Goal: Check status: Check status

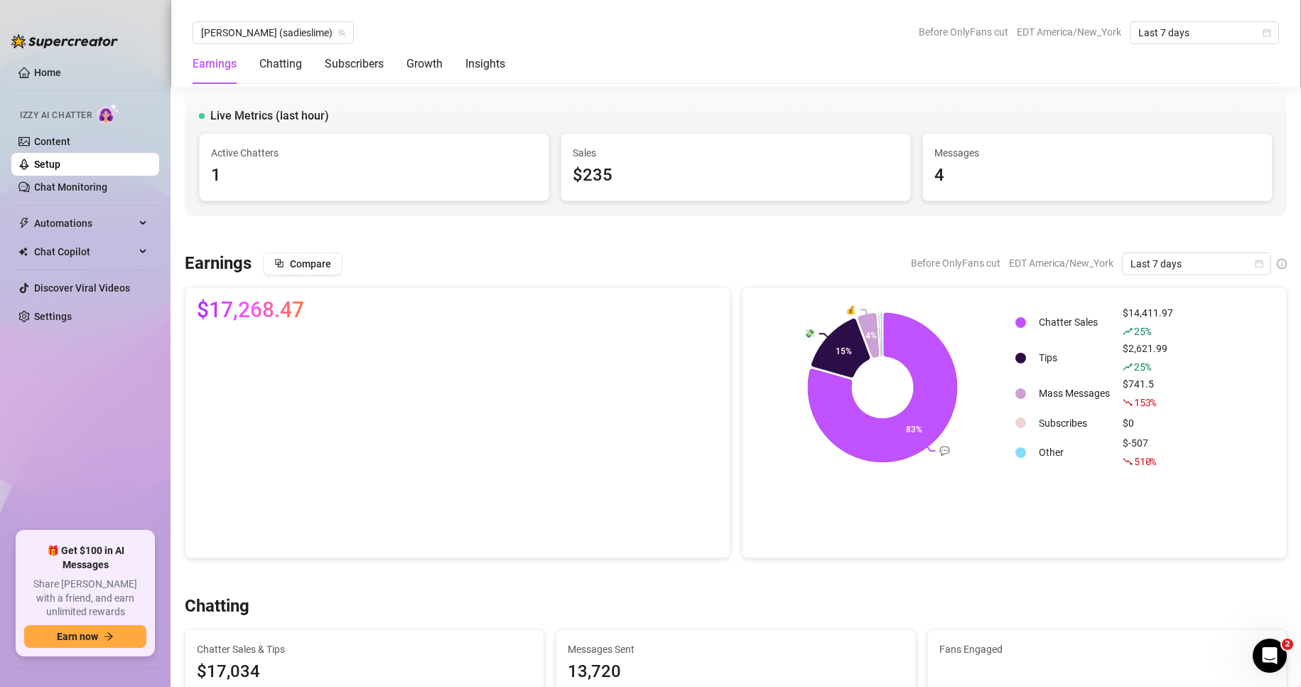
scroll to position [1802, 0]
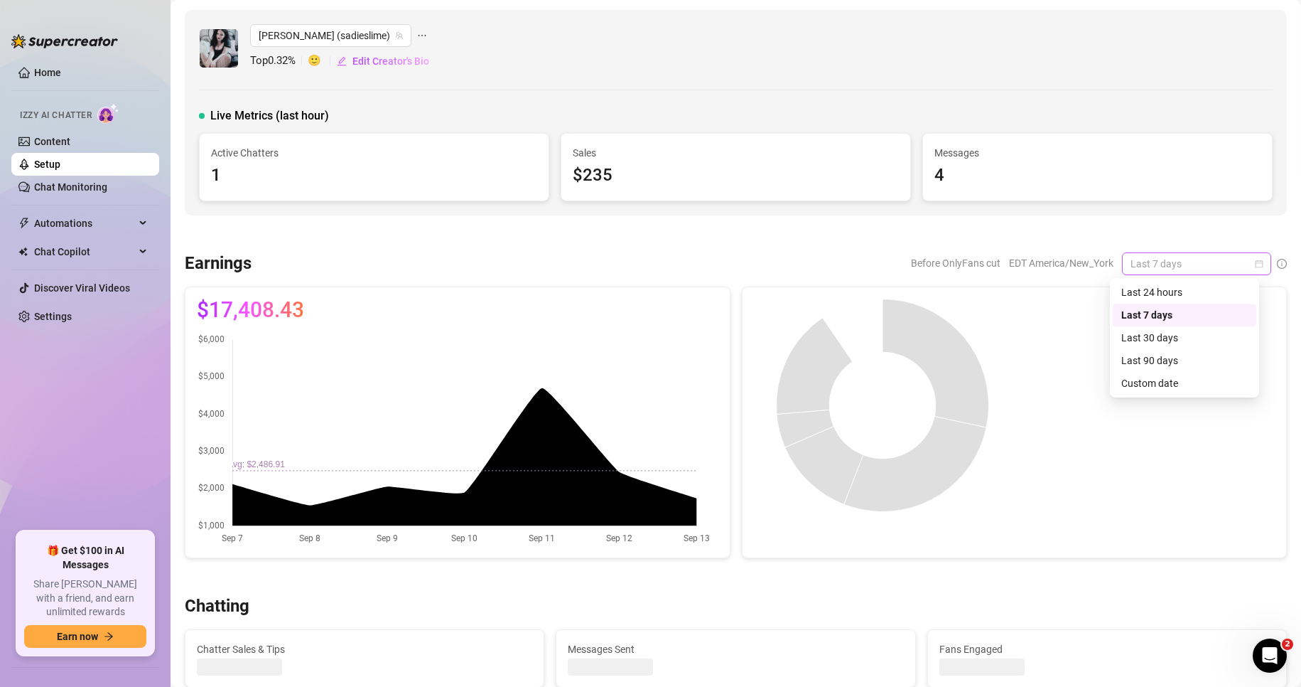
click at [1254, 257] on div "Last 7 days" at bounding box center [1196, 263] width 149 height 23
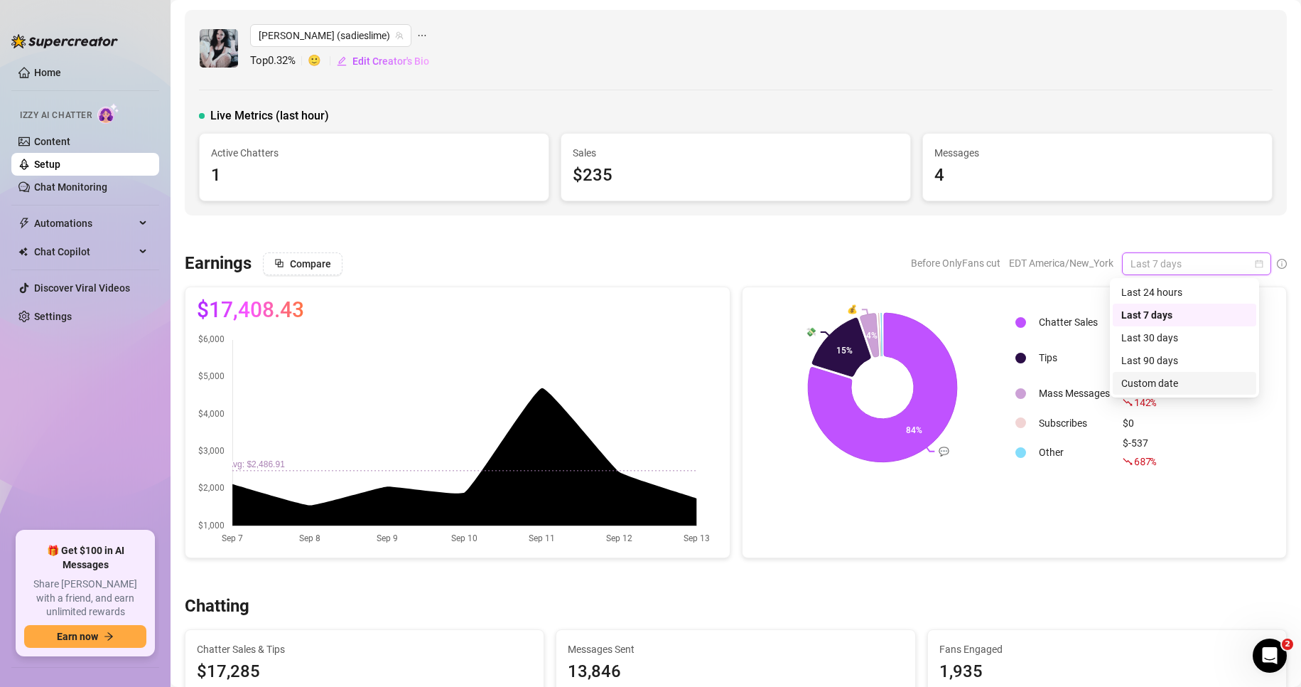
click at [1158, 382] on div "Custom date" at bounding box center [1185, 383] width 127 height 16
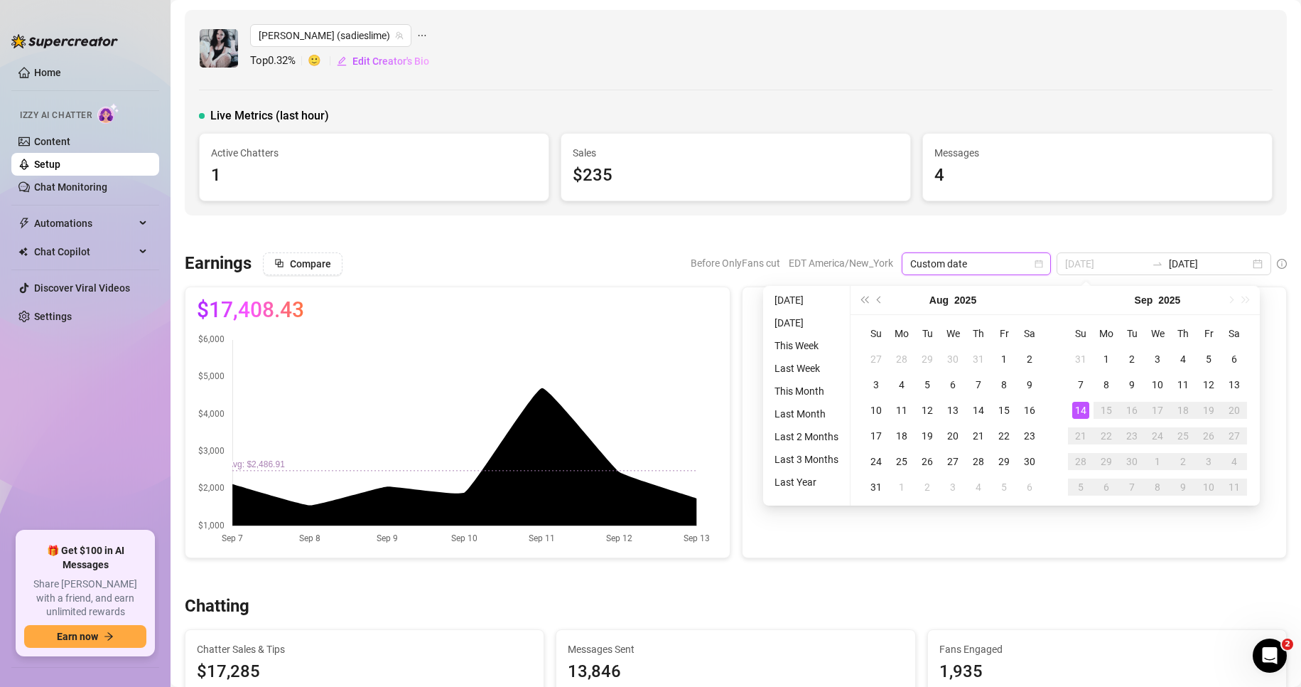
type input "2025-09-14"
click at [1075, 410] on div "14" at bounding box center [1080, 410] width 17 height 17
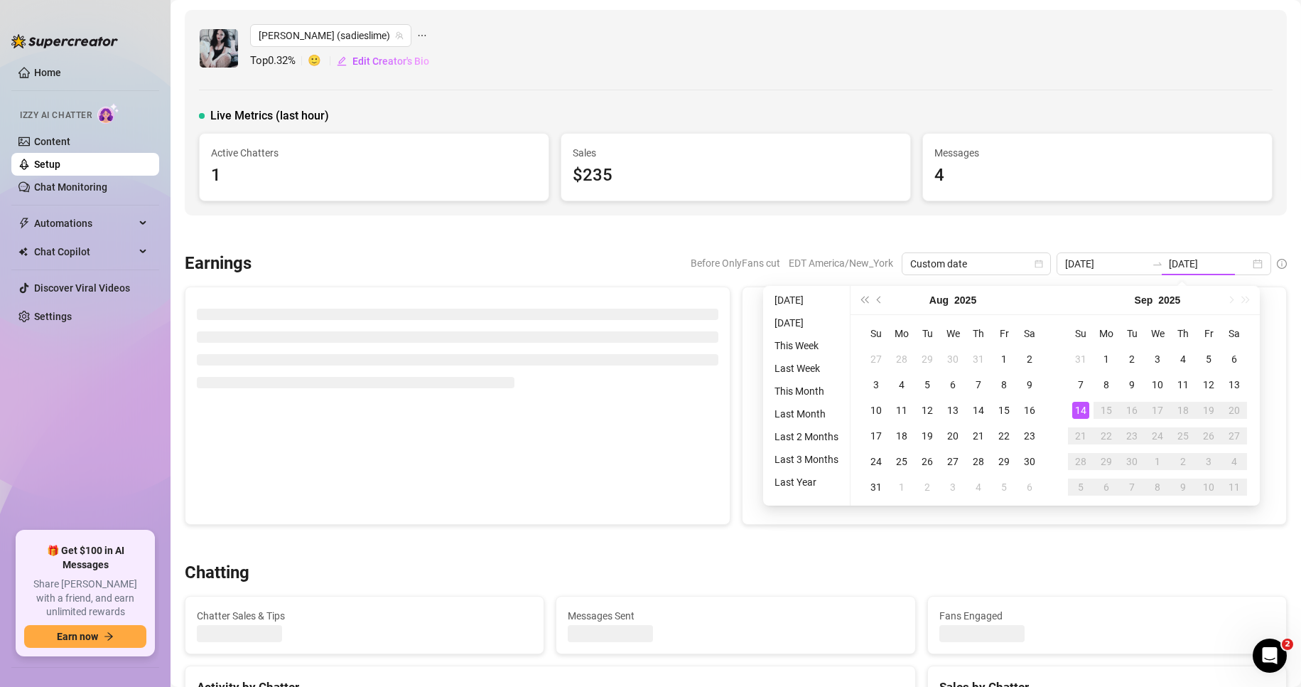
type input "2025-09-14"
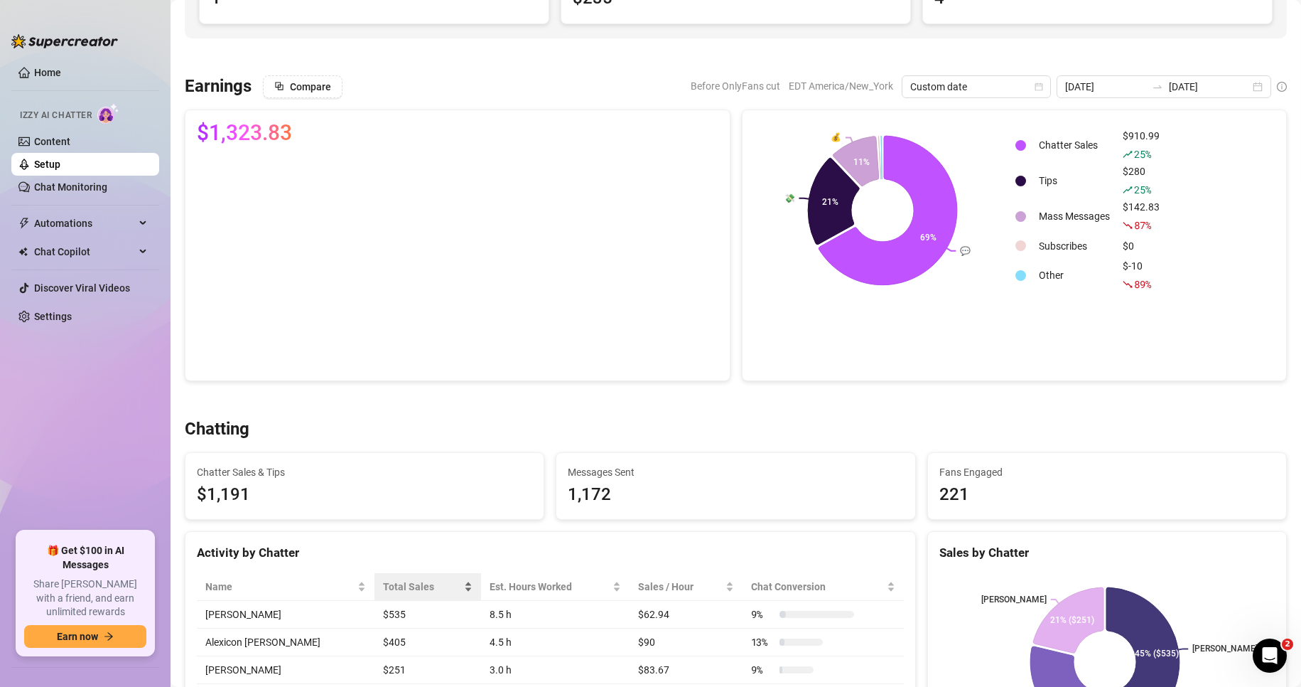
scroll to position [176, 0]
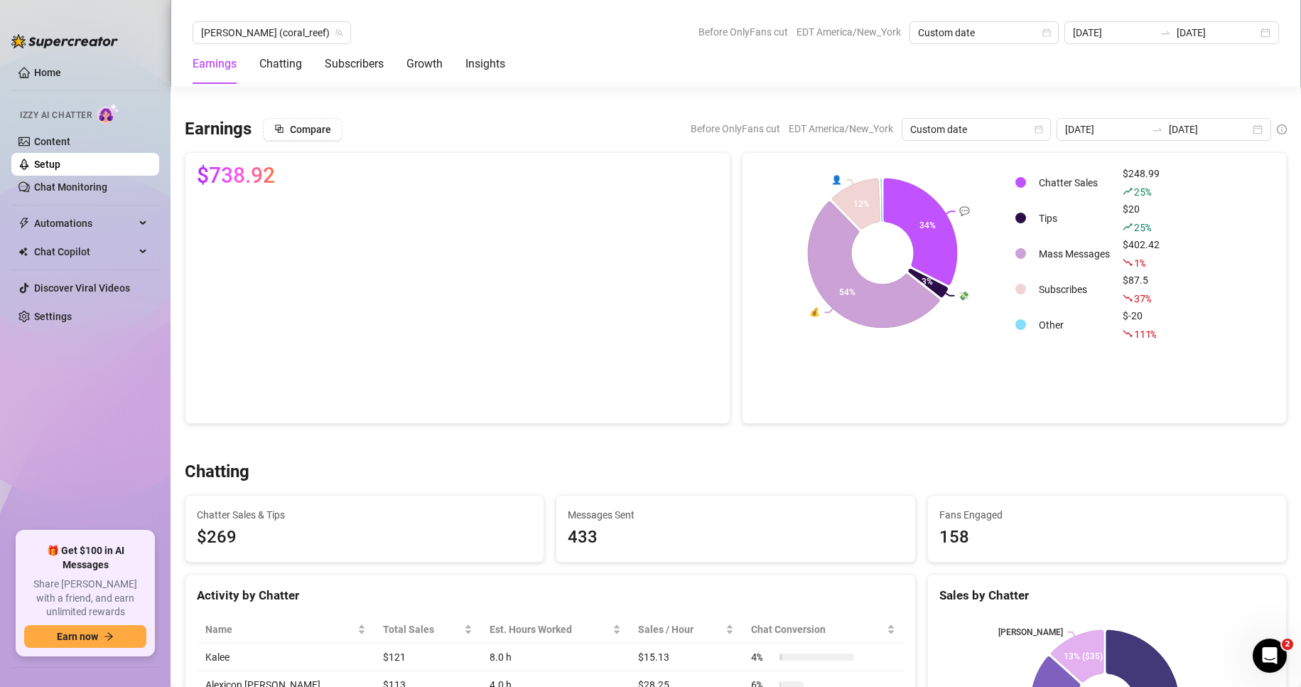
scroll to position [285, 0]
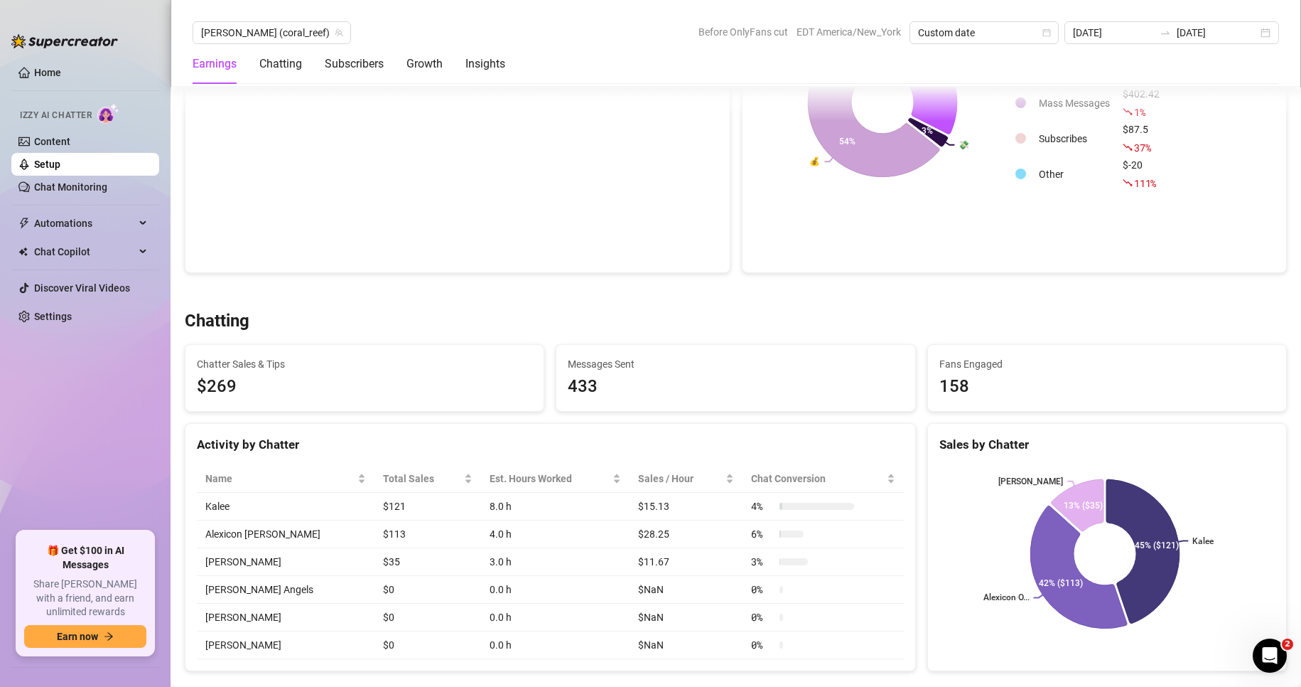
click at [304, 296] on div at bounding box center [736, 291] width 1102 height 14
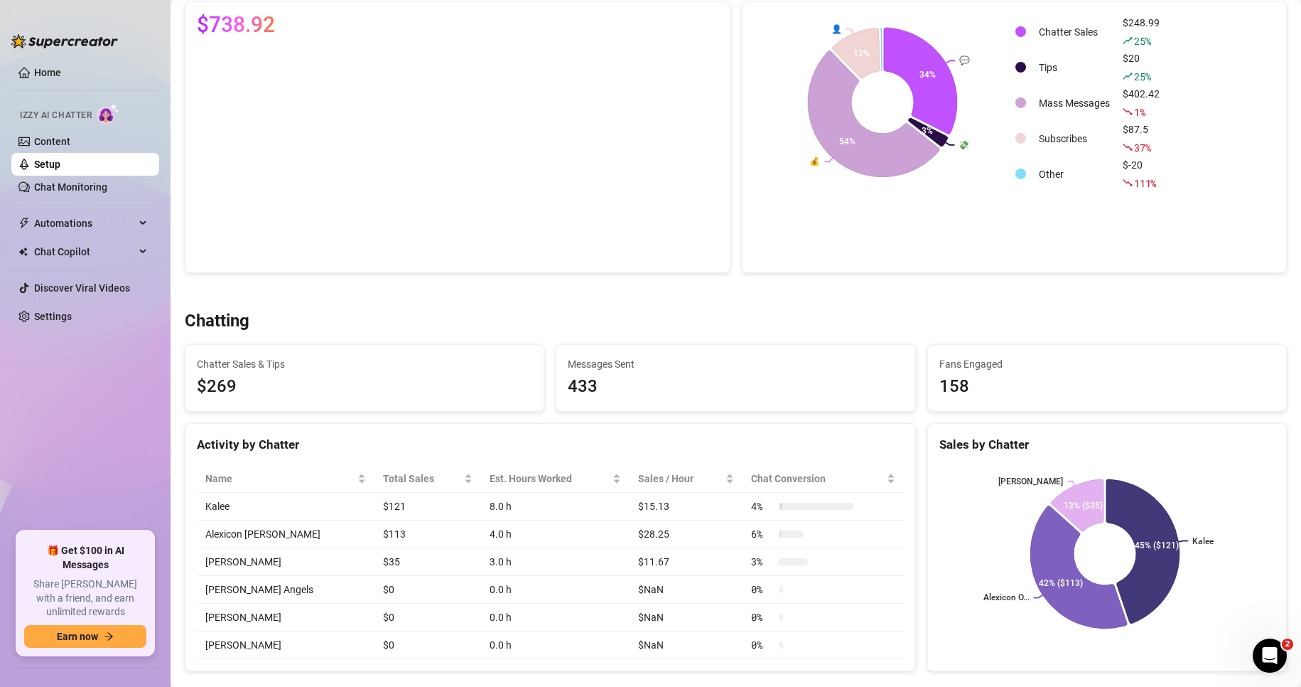
scroll to position [0, 0]
